Goal: Check status: Check status

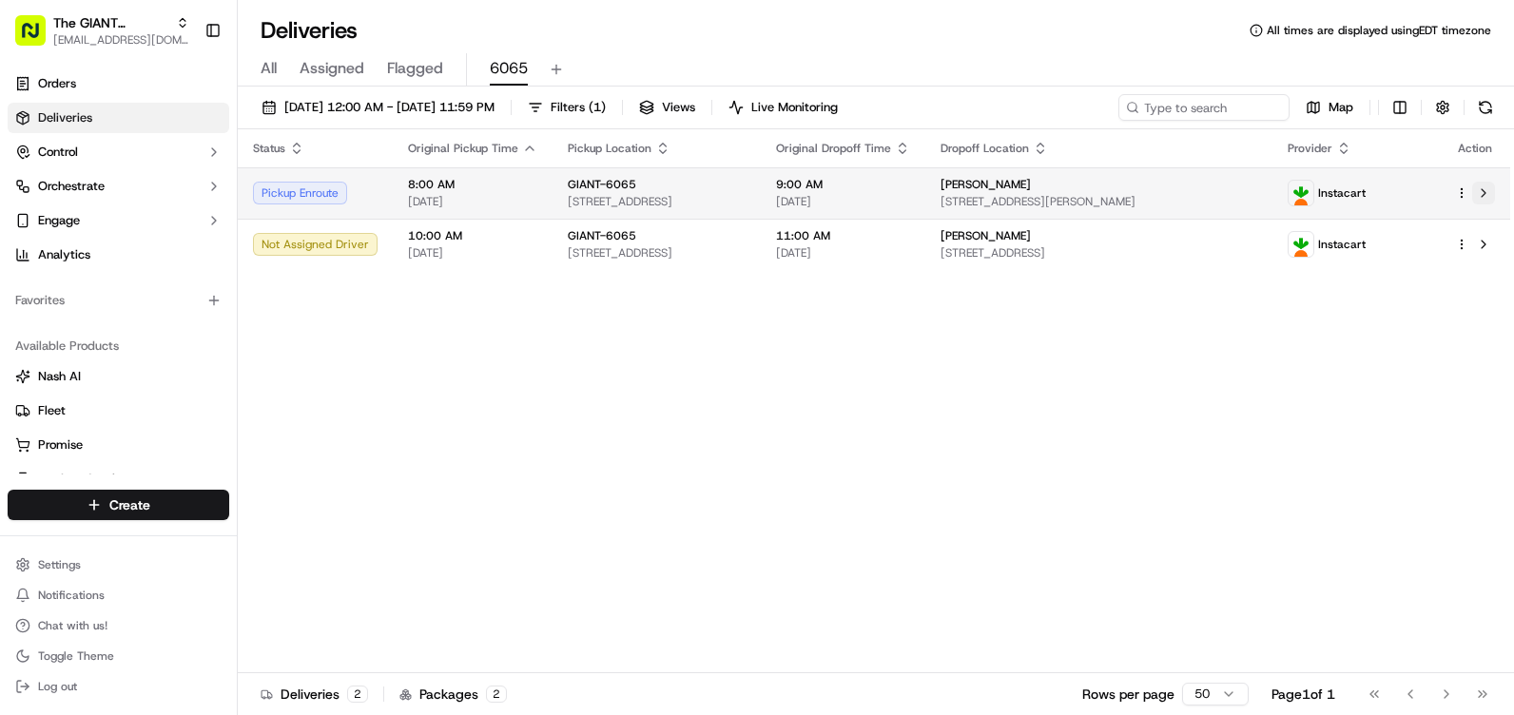
click at [1490, 195] on button at bounding box center [1484, 193] width 23 height 23
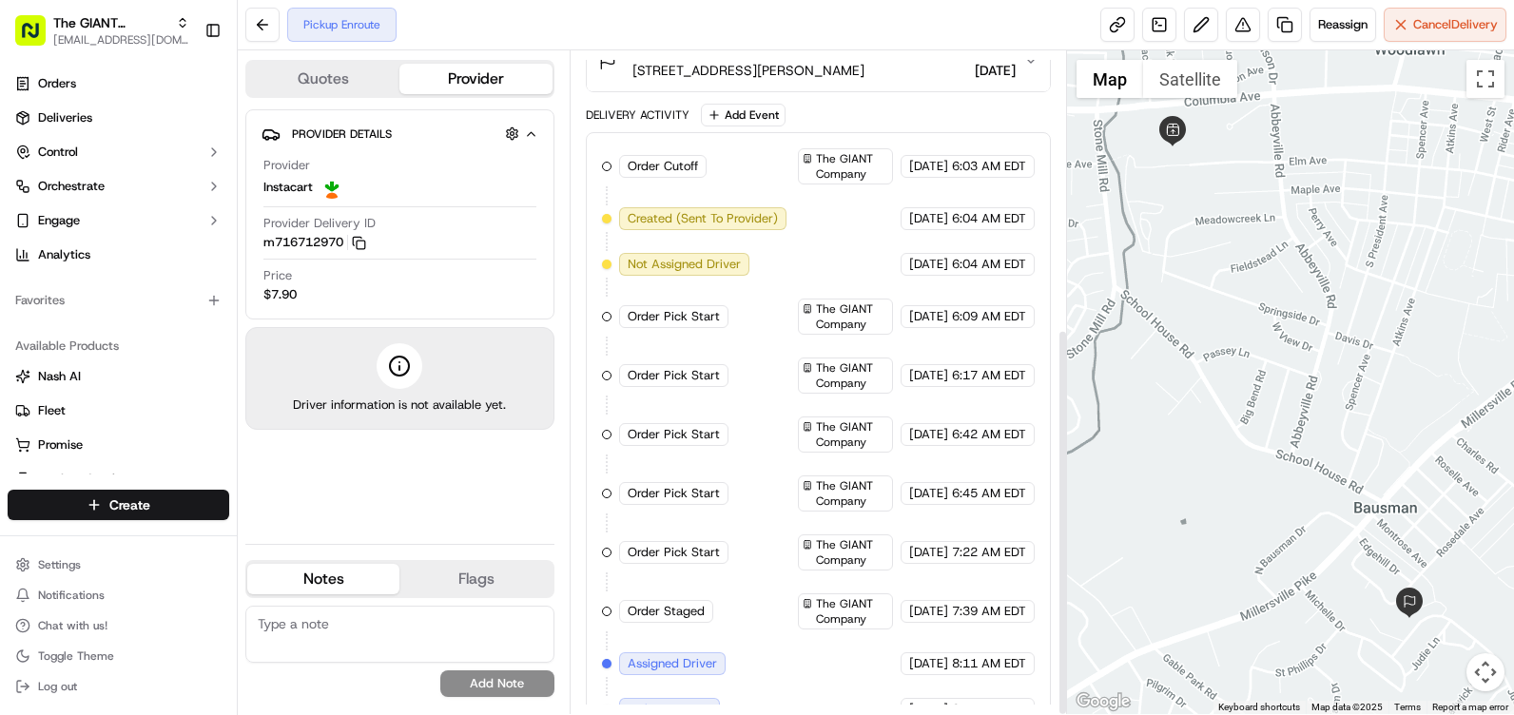
scroll to position [476, 0]
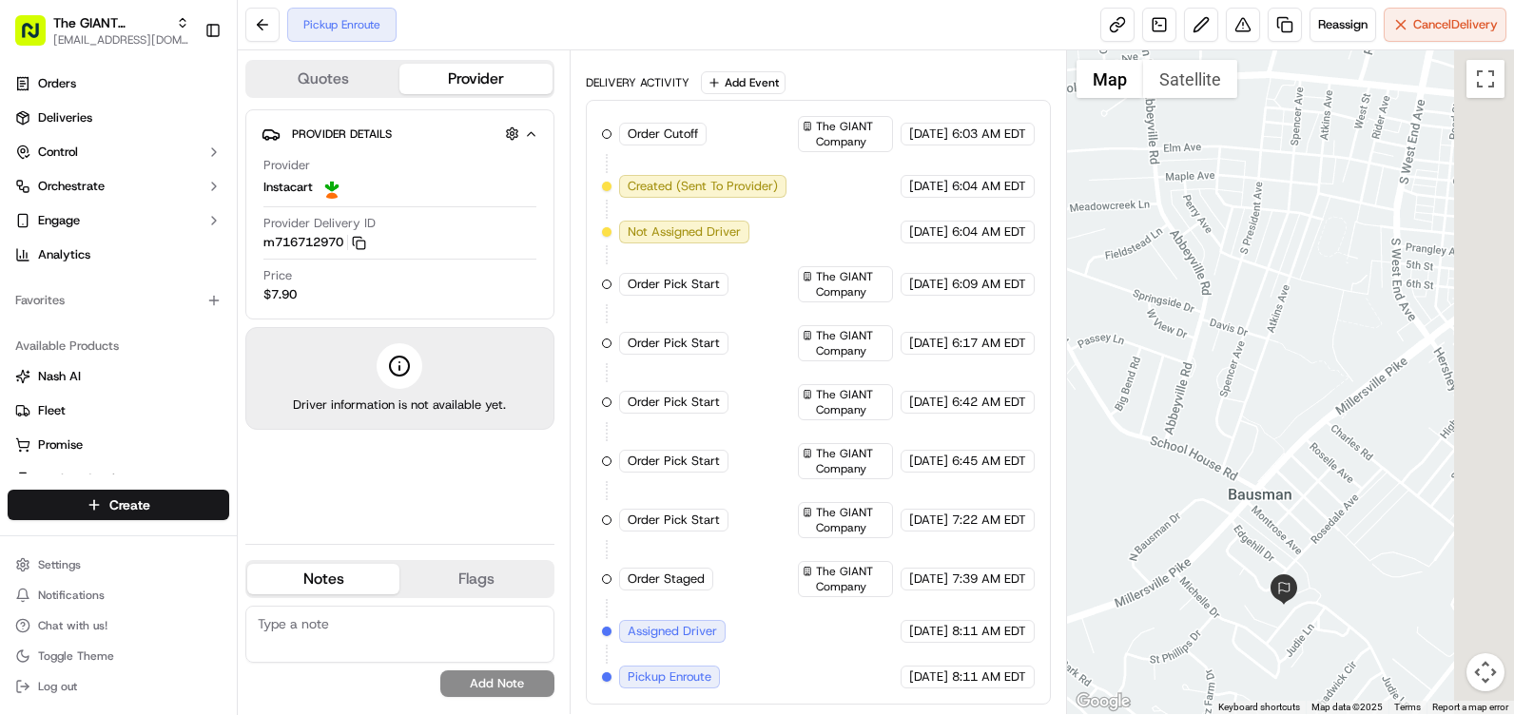
drag, startPoint x: 1364, startPoint y: 619, endPoint x: 1229, endPoint y: 606, distance: 135.7
click at [1229, 606] on div at bounding box center [1290, 382] width 447 height 664
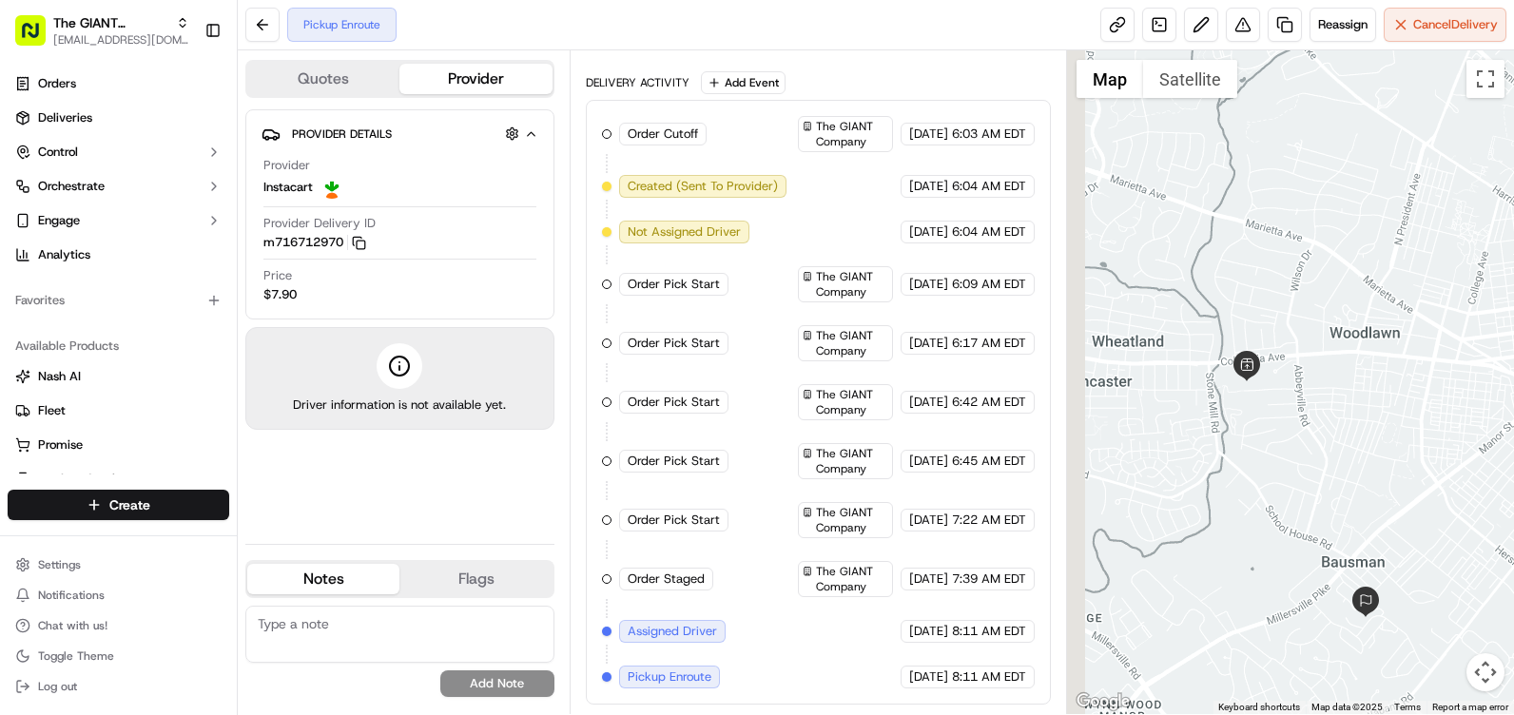
drag, startPoint x: 1244, startPoint y: 393, endPoint x: 1298, endPoint y: 428, distance: 63.8
click at [1298, 428] on div at bounding box center [1290, 382] width 447 height 664
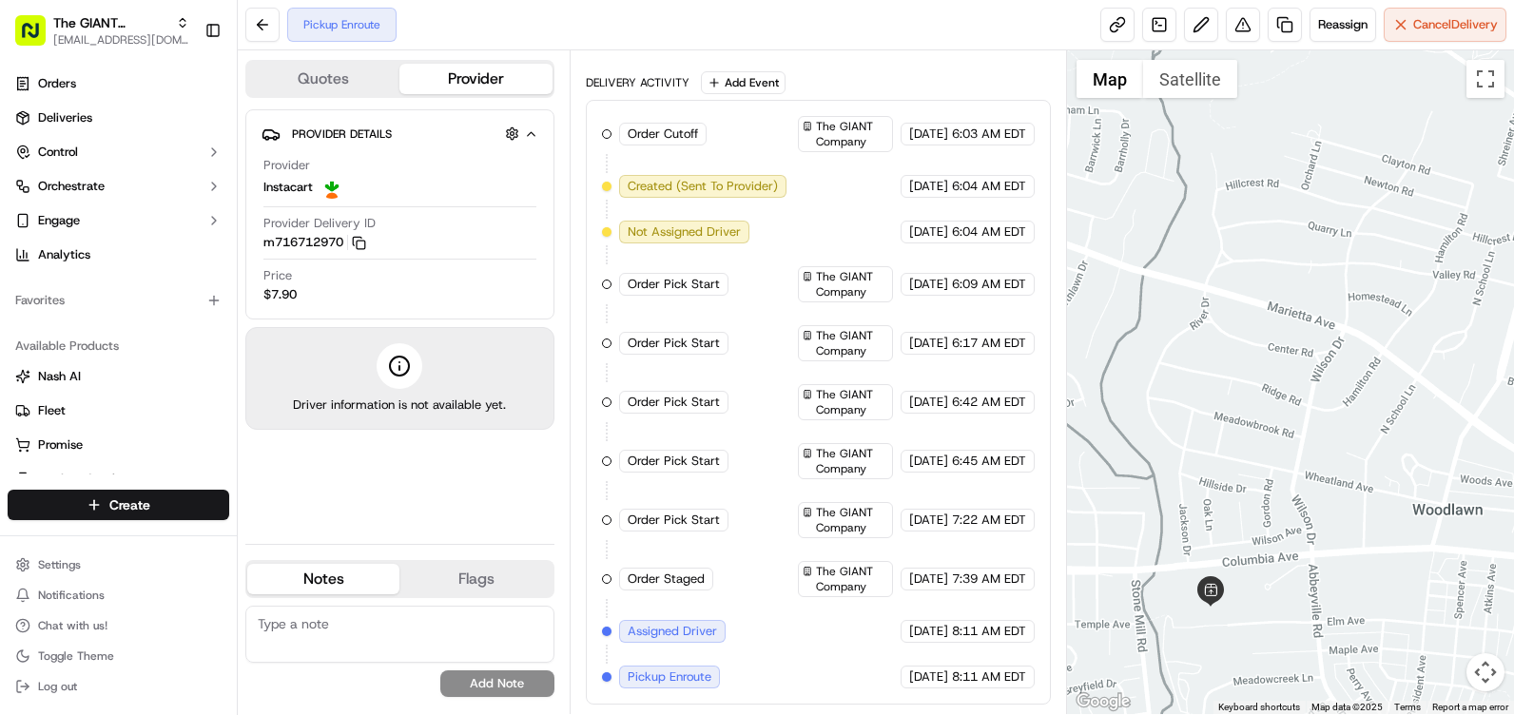
drag, startPoint x: 1188, startPoint y: 608, endPoint x: 1217, endPoint y: 480, distance: 130.6
click at [1217, 481] on div at bounding box center [1290, 382] width 447 height 664
